Goal: Transaction & Acquisition: Purchase product/service

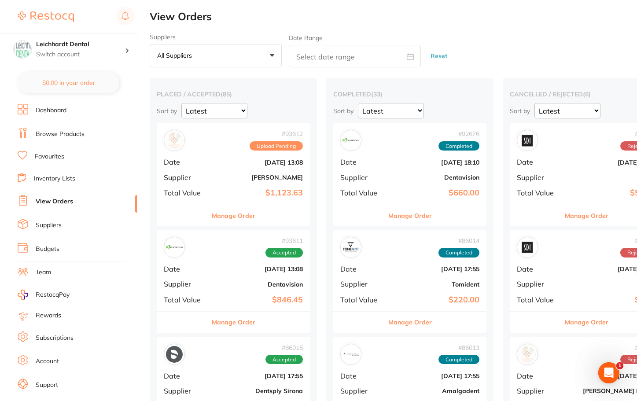
click at [256, 147] on span "Upload Pending" at bounding box center [275, 146] width 53 height 10
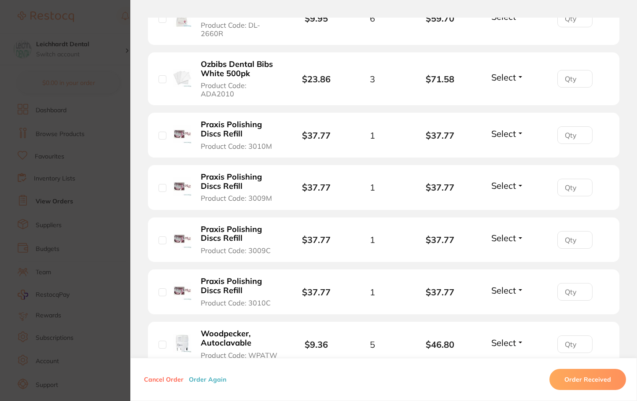
scroll to position [1056, 0]
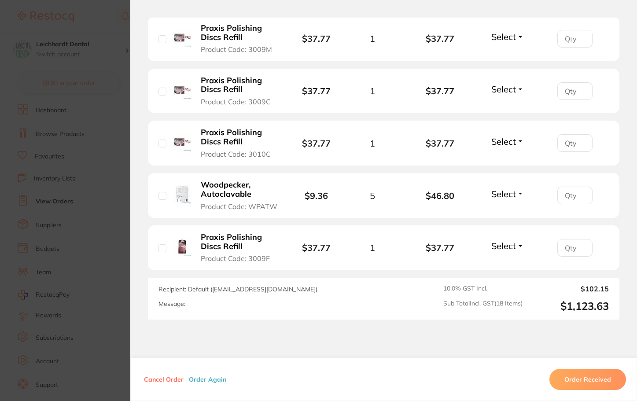
click at [75, 208] on section "Order ID: Restocq- 93612 Order Information Upload Pending Order Date [DATE] 13:…" at bounding box center [318, 200] width 637 height 401
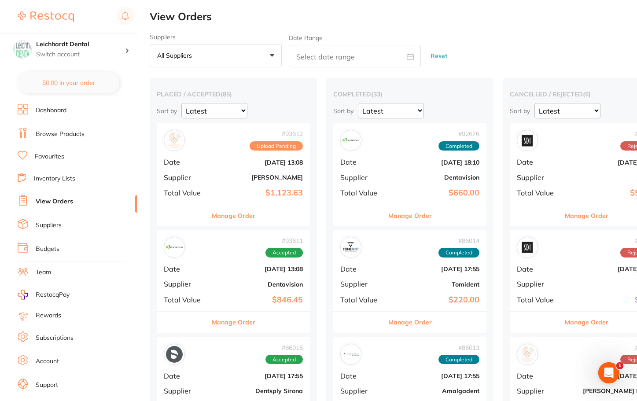
click at [75, 136] on link "Browse Products" at bounding box center [60, 134] width 49 height 9
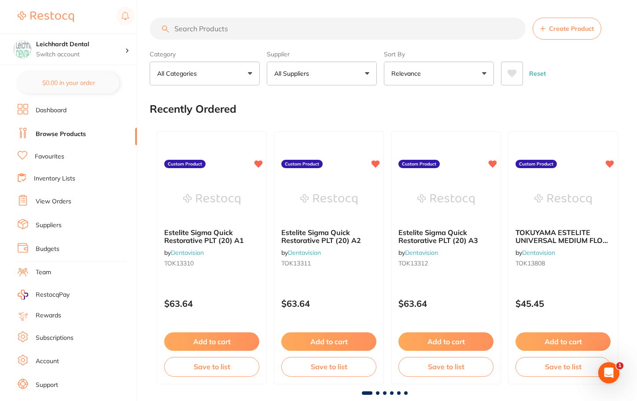
click at [193, 36] on input "search" at bounding box center [338, 29] width 376 height 22
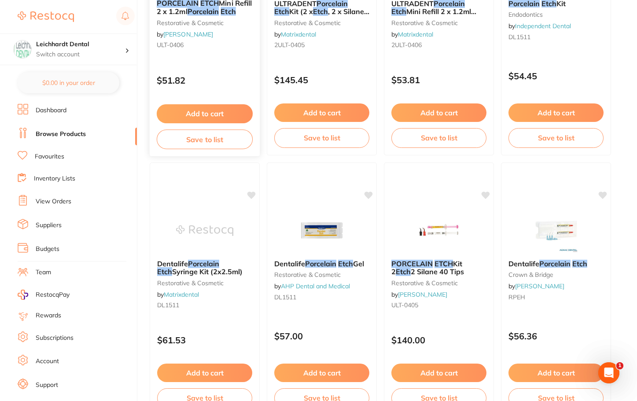
scroll to position [264, 0]
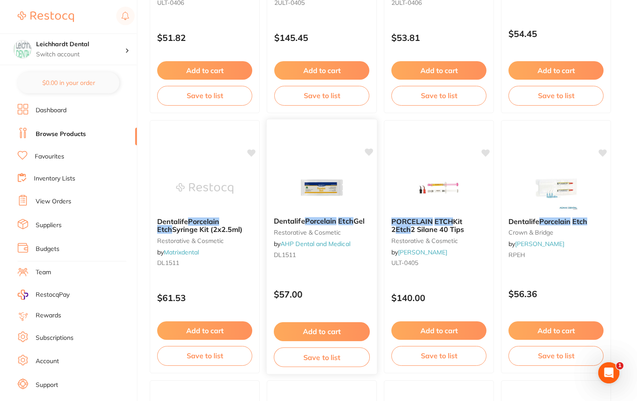
type input "porcalin etch"
click at [331, 180] on img at bounding box center [322, 187] width 58 height 44
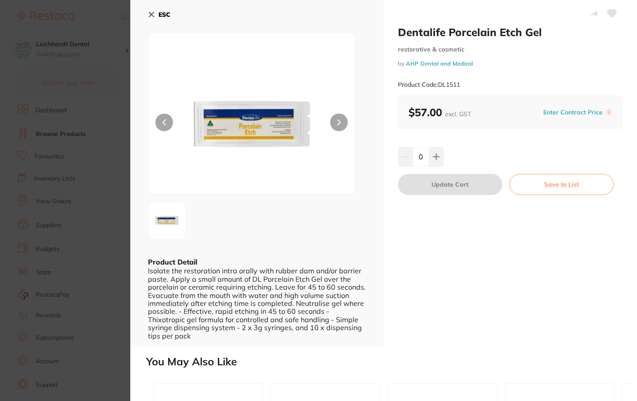
click at [337, 124] on icon at bounding box center [339, 122] width 4 height 6
click at [338, 120] on button at bounding box center [340, 123] width 18 height 18
click at [116, 148] on section "Dentalife Porcelain Etch Gel restorative & cosmetic by AHP Dental and Medical P…" at bounding box center [319, 200] width 639 height 401
click at [148, 11] on div "$2,021.25 Leichhardt Dental Switch account Leichhardt Dental Haberfield Dental …" at bounding box center [319, 200] width 639 height 401
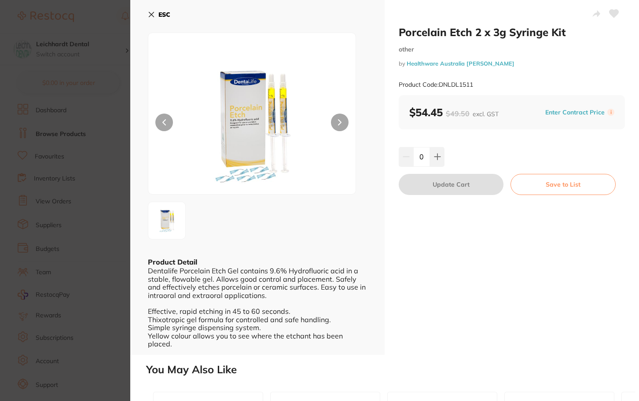
click at [339, 120] on icon at bounding box center [340, 122] width 4 height 6
click at [151, 14] on icon at bounding box center [151, 14] width 7 height 7
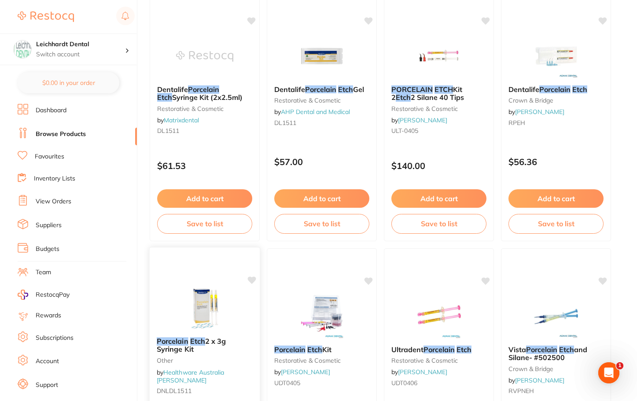
scroll to position [484, 0]
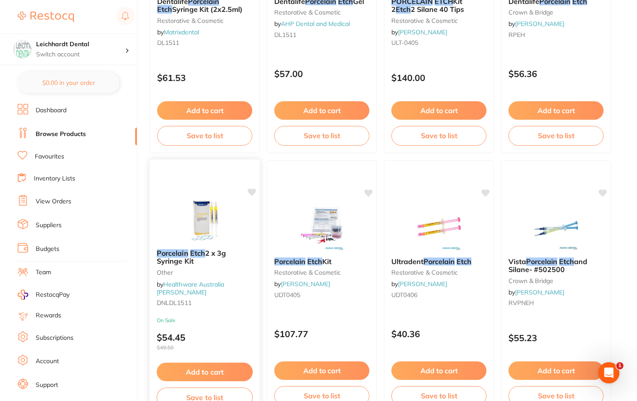
click at [187, 217] on img at bounding box center [205, 219] width 58 height 44
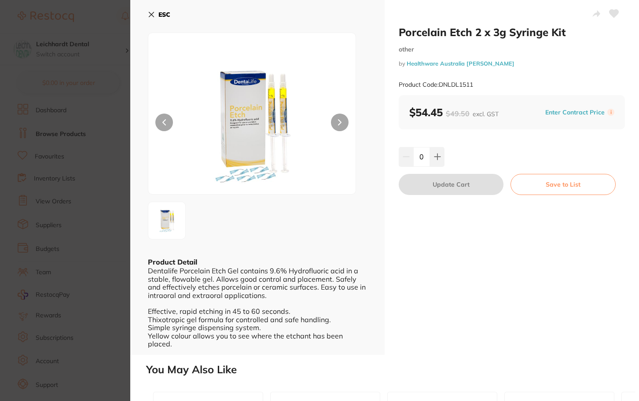
click at [154, 11] on icon at bounding box center [151, 14] width 7 height 7
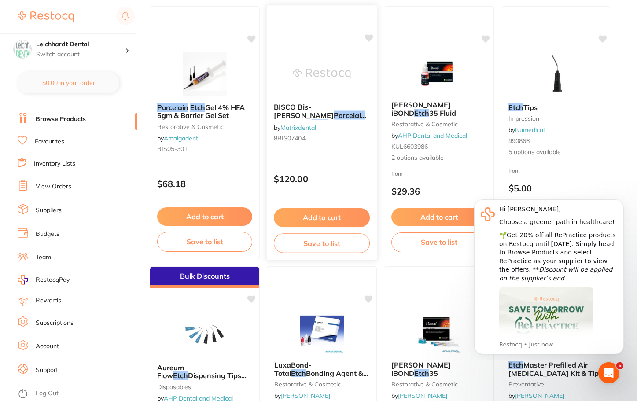
scroll to position [1628, 0]
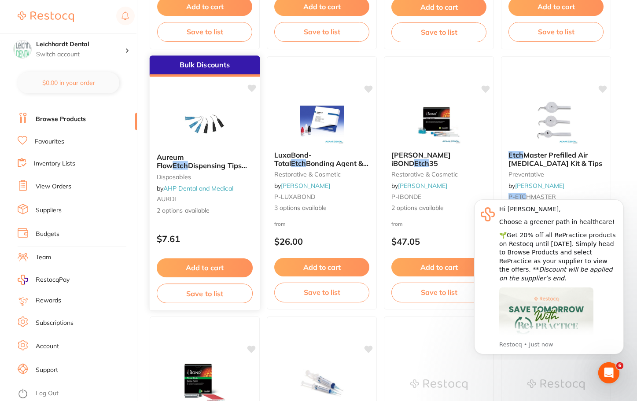
click at [213, 128] on img at bounding box center [205, 124] width 58 height 44
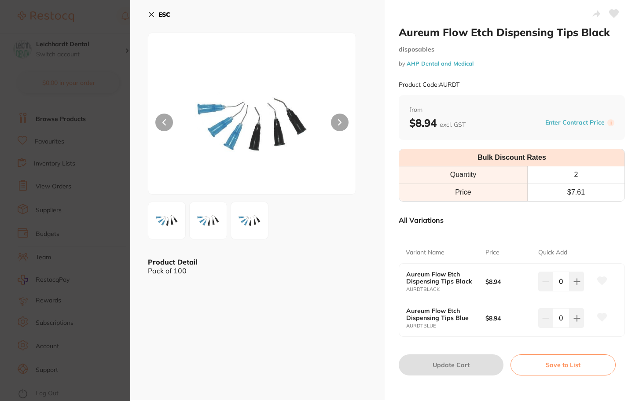
click at [338, 125] on icon at bounding box center [340, 122] width 4 height 6
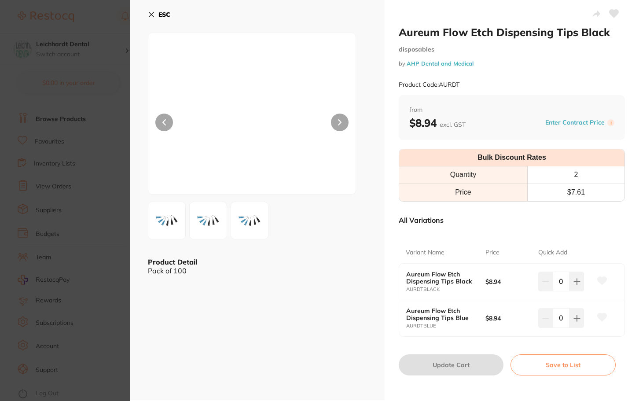
click at [338, 122] on button at bounding box center [340, 123] width 18 height 18
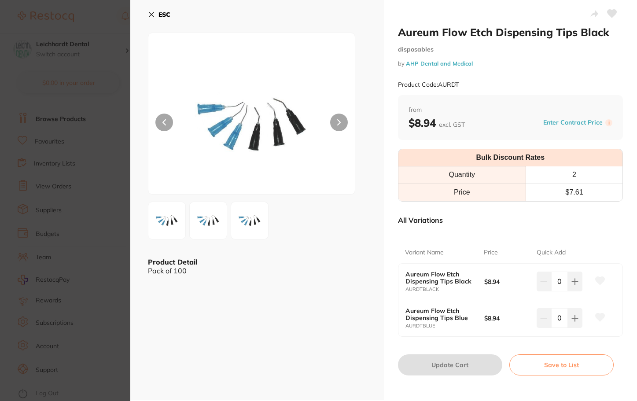
click at [337, 122] on icon at bounding box center [338, 122] width 3 height 5
click at [106, 157] on section "Aureum Flow Etch Dispensing Tips Black disposables by AHP Dental and Medical Pr…" at bounding box center [319, 200] width 639 height 401
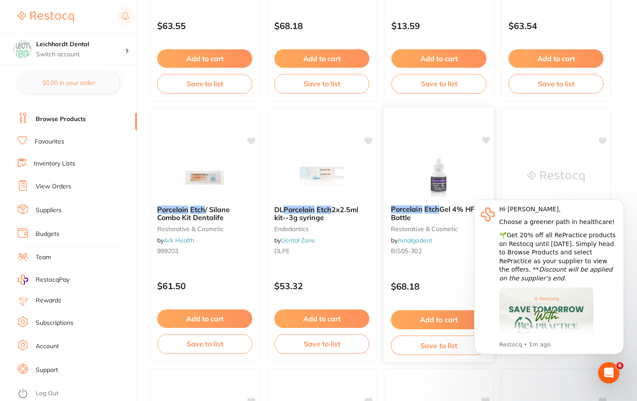
scroll to position [1188, 0]
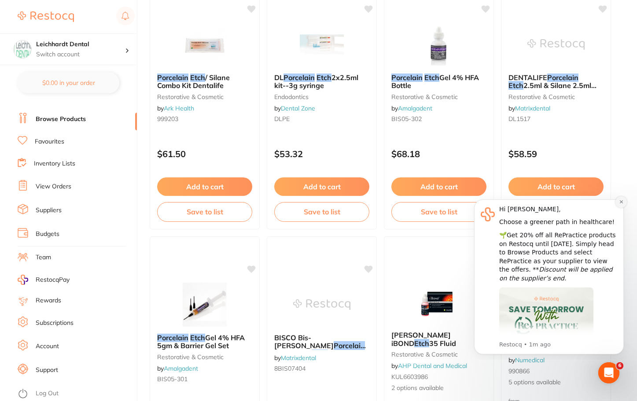
click at [620, 202] on icon "Dismiss notification" at bounding box center [620, 201] width 3 height 3
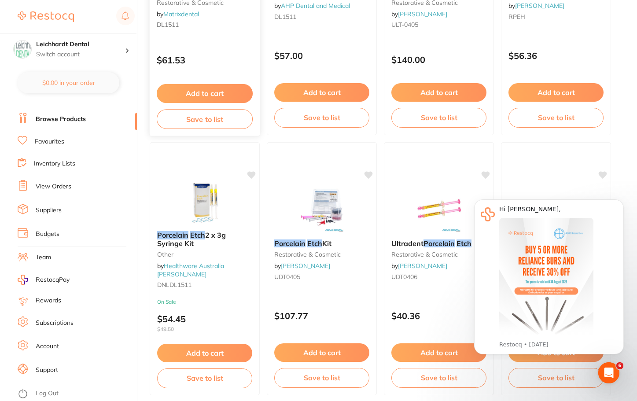
scroll to position [528, 0]
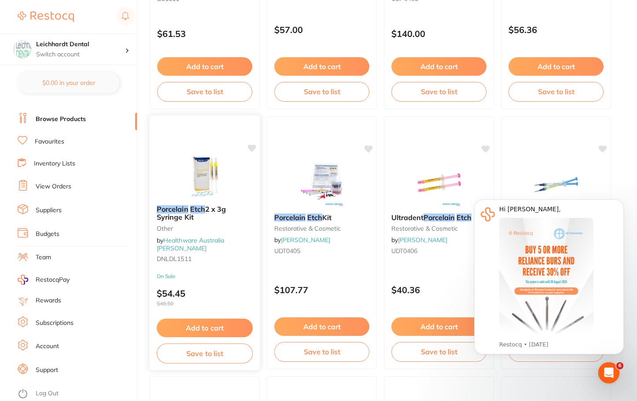
click at [208, 180] on img at bounding box center [205, 175] width 58 height 44
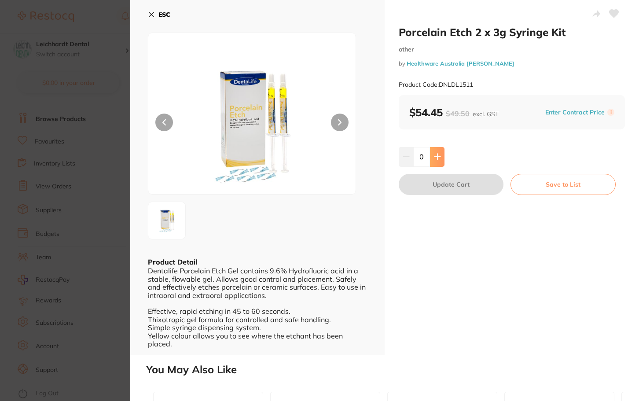
click at [434, 154] on icon at bounding box center [437, 156] width 7 height 7
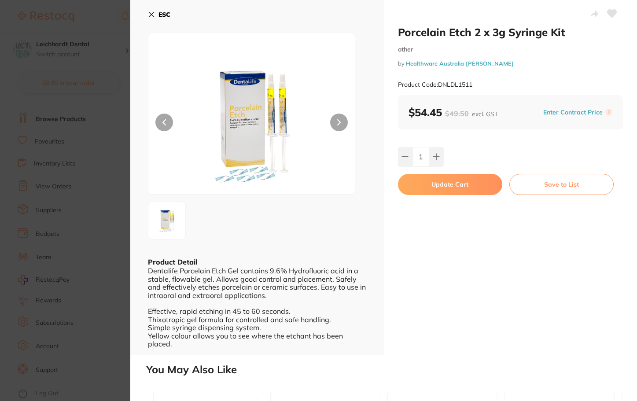
click at [434, 181] on button "Update Cart" at bounding box center [450, 184] width 104 height 21
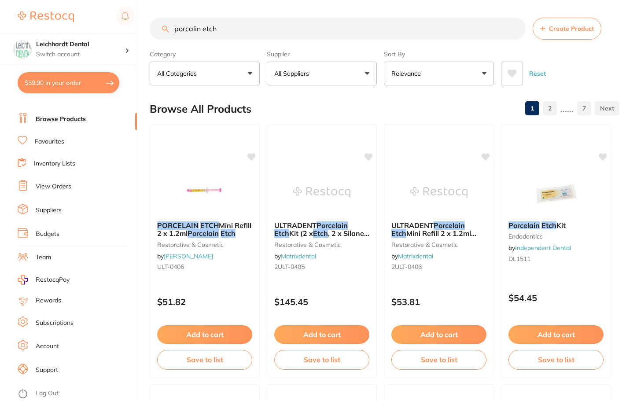
scroll to position [528, 0]
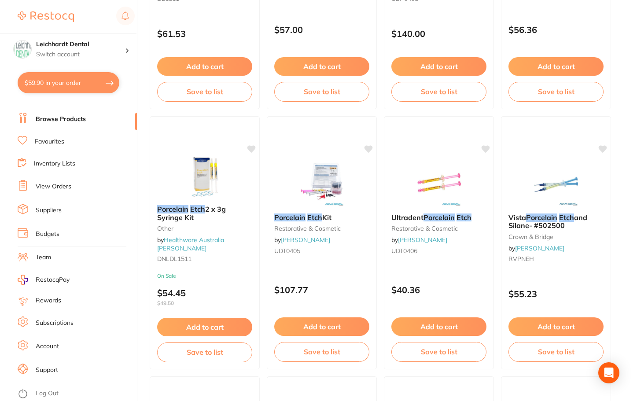
checkbox input "false"
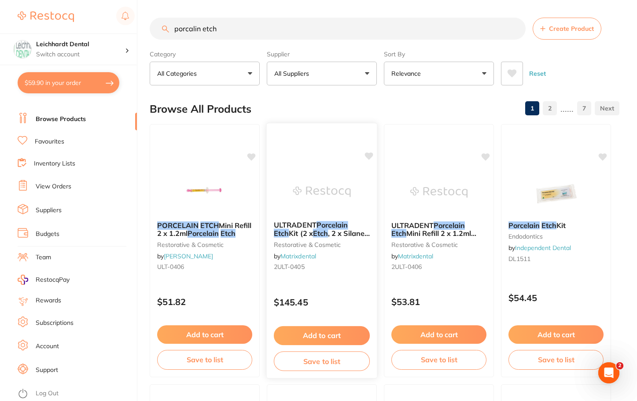
scroll to position [0, 0]
click at [195, 28] on input "porcalin etch" at bounding box center [338, 29] width 376 height 22
click at [232, 29] on input "porcalin etch" at bounding box center [338, 29] width 376 height 22
click at [231, 29] on input "porcalin etch" at bounding box center [338, 29] width 376 height 22
click at [230, 29] on input "porcalin etch" at bounding box center [338, 29] width 376 height 22
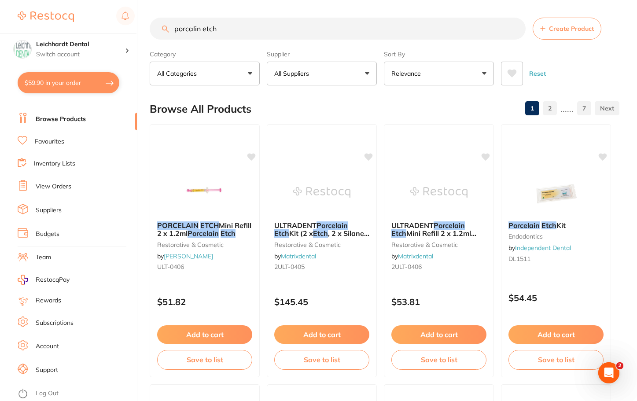
click at [229, 29] on input "porcalin etch" at bounding box center [338, 29] width 376 height 22
click at [219, 28] on input "porcalin etch" at bounding box center [338, 29] width 376 height 22
click at [239, 34] on input "porcalin etch" at bounding box center [338, 29] width 376 height 22
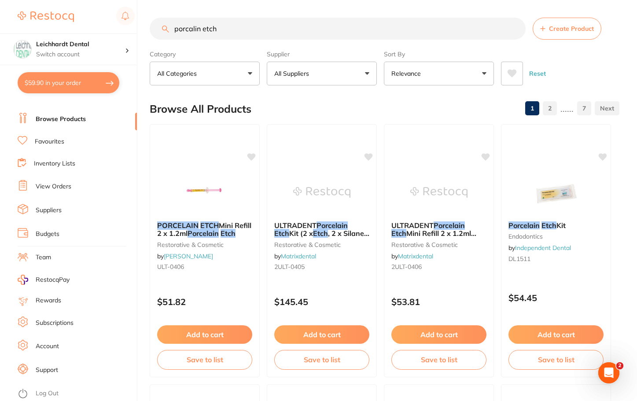
click at [239, 34] on input "porcalin etch" at bounding box center [338, 29] width 376 height 22
type input "red etch"
